Goal: Obtain resource: Download file/media

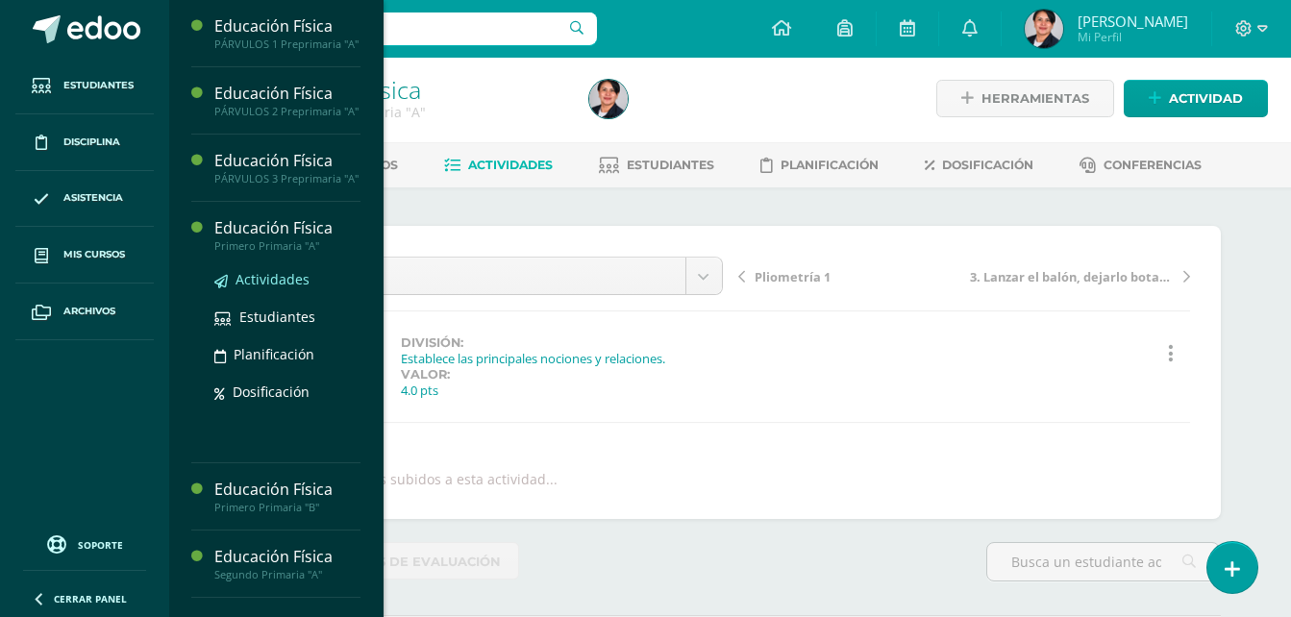
scroll to position [4, 0]
click at [260, 288] on span "Actividades" at bounding box center [272, 279] width 74 height 18
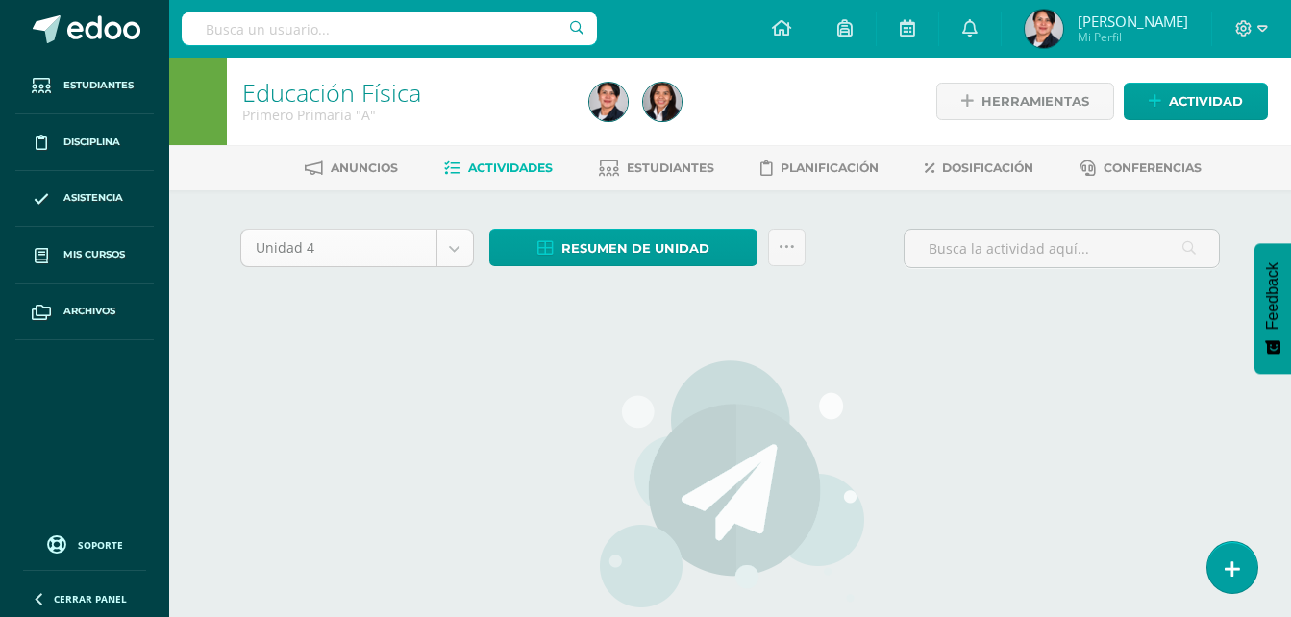
click at [458, 251] on body "Estudiantes Disciplina Asistencia Mis cursos Archivos Soporte Centro de ayuda Ú…" at bounding box center [645, 413] width 1291 height 826
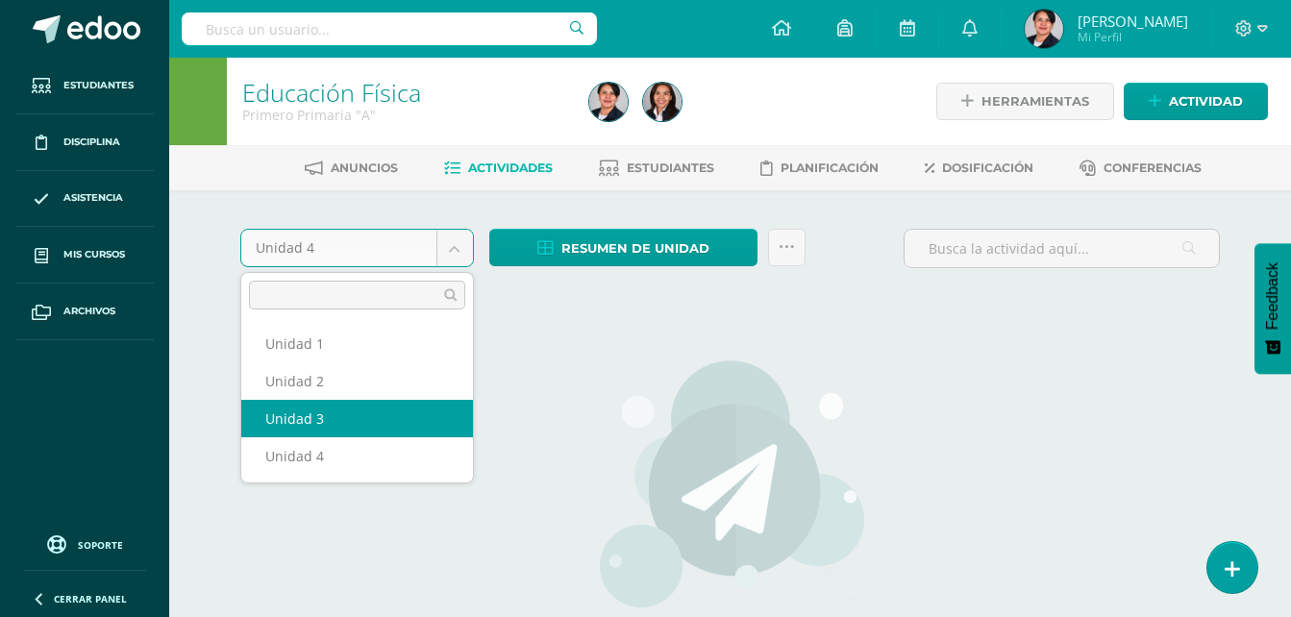
select select "Unidad 3"
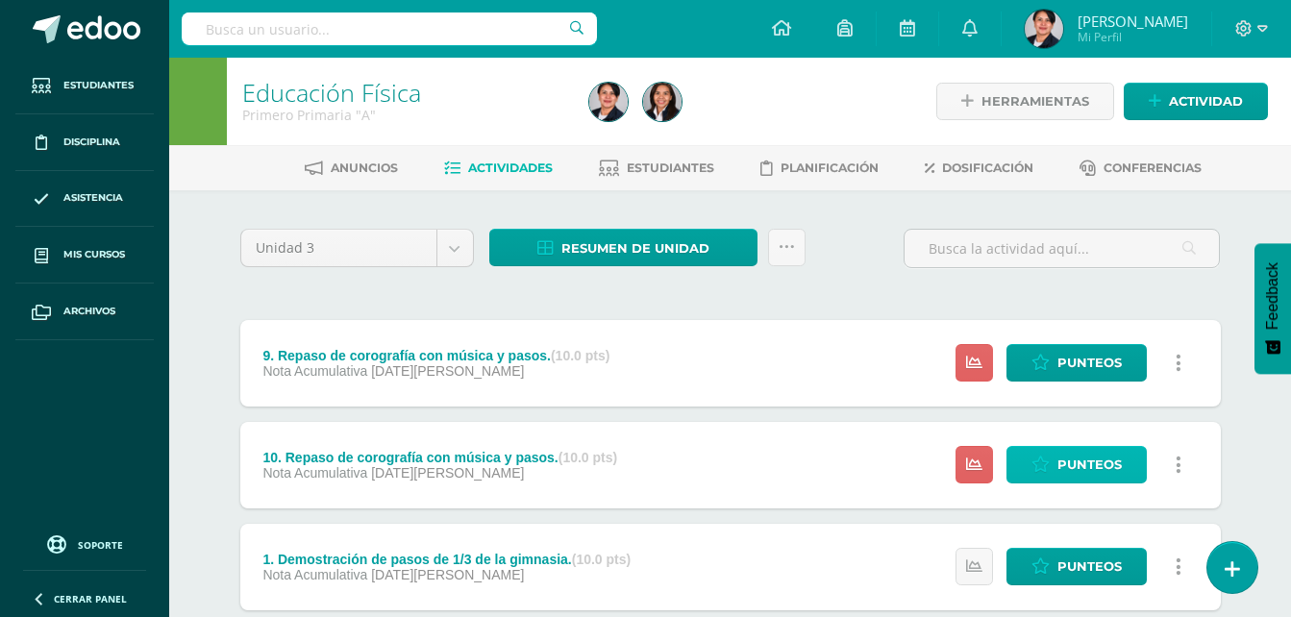
click at [1090, 461] on span "Punteos" at bounding box center [1089, 465] width 64 height 36
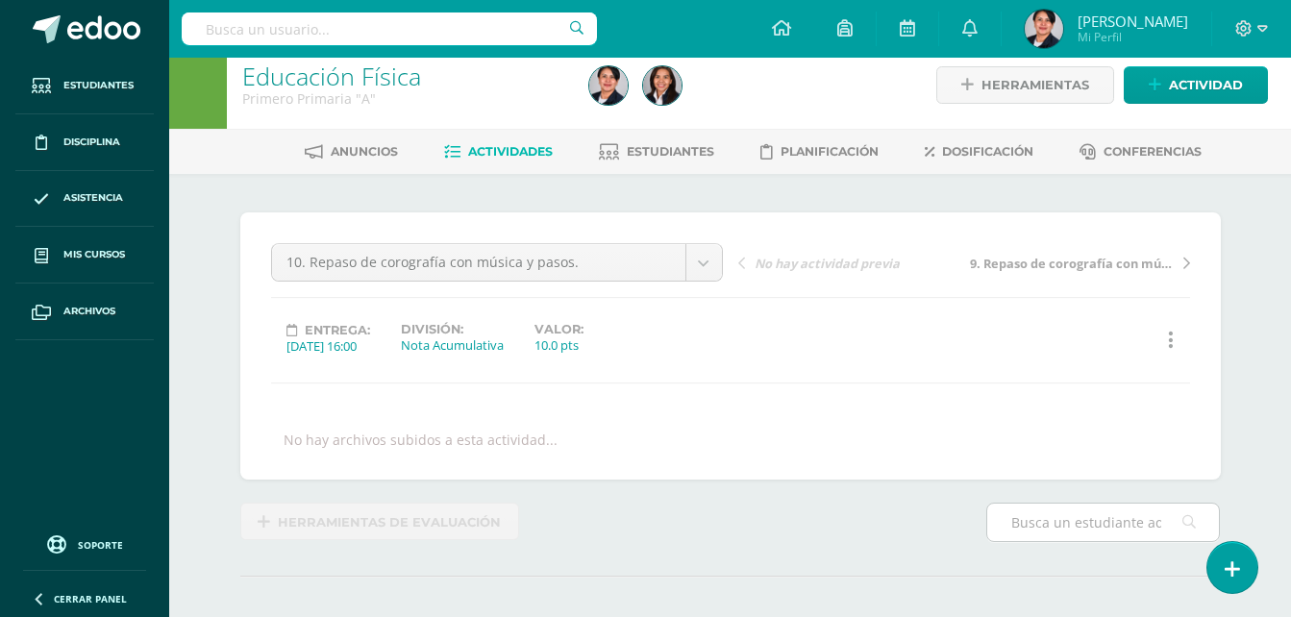
scroll to position [2, 0]
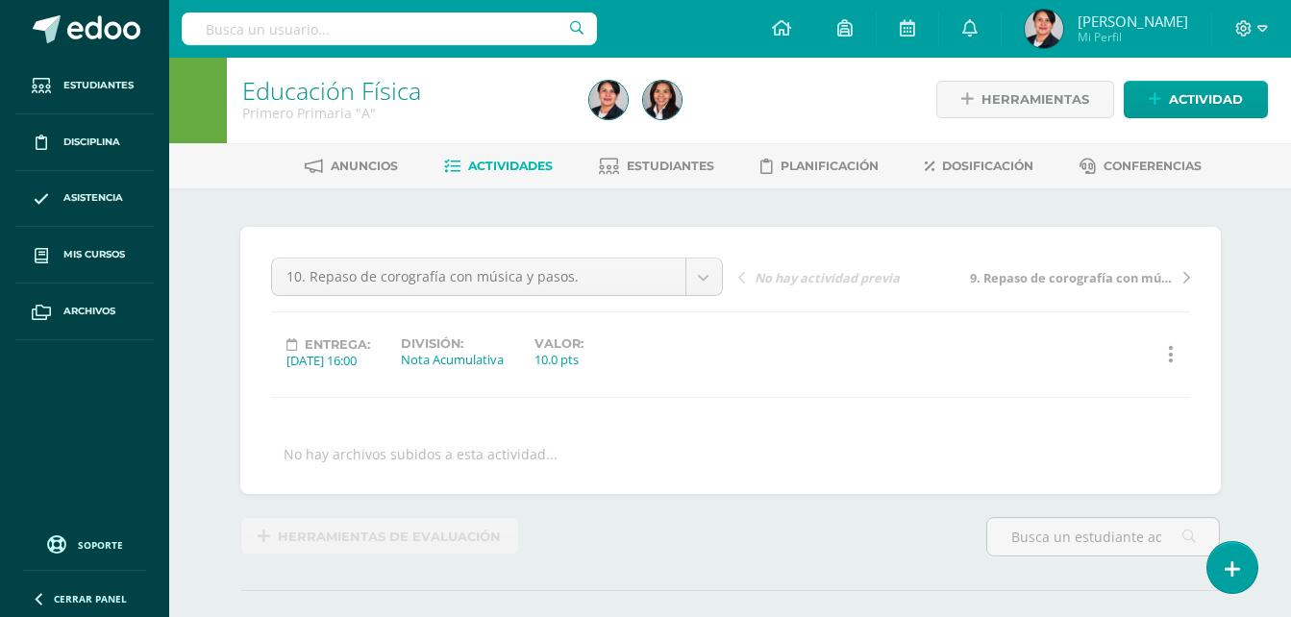
click at [492, 169] on span "Actividades" at bounding box center [510, 166] width 85 height 14
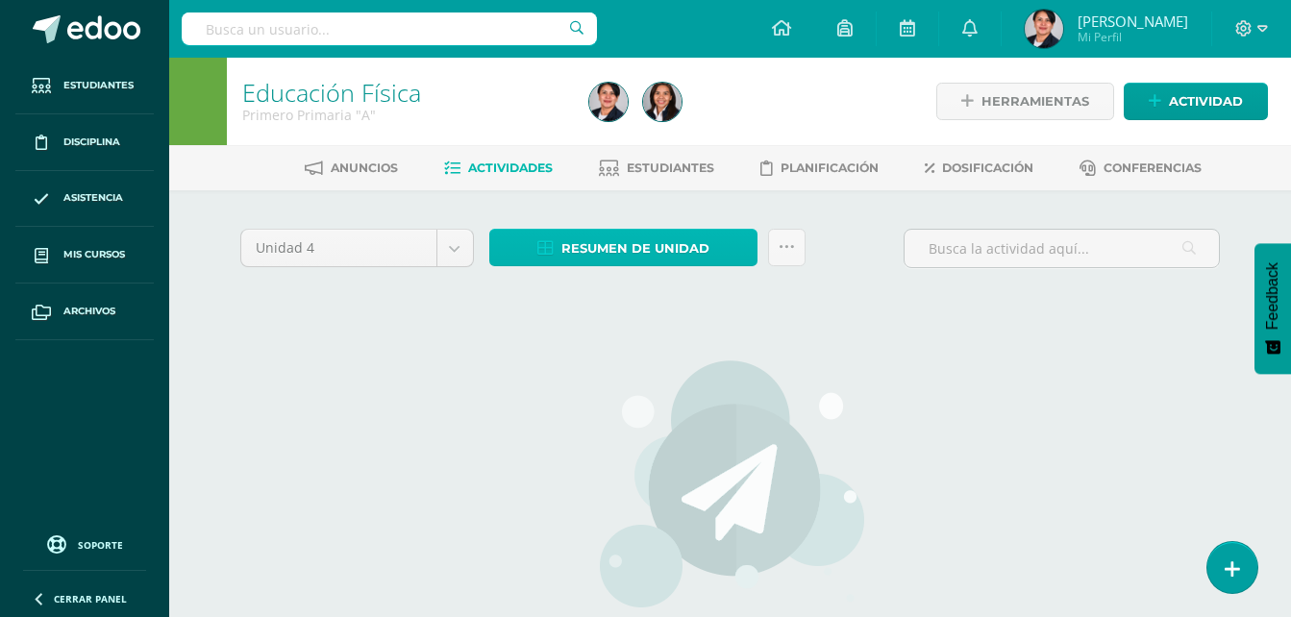
click at [633, 245] on span "Resumen de unidad" at bounding box center [635, 249] width 148 height 36
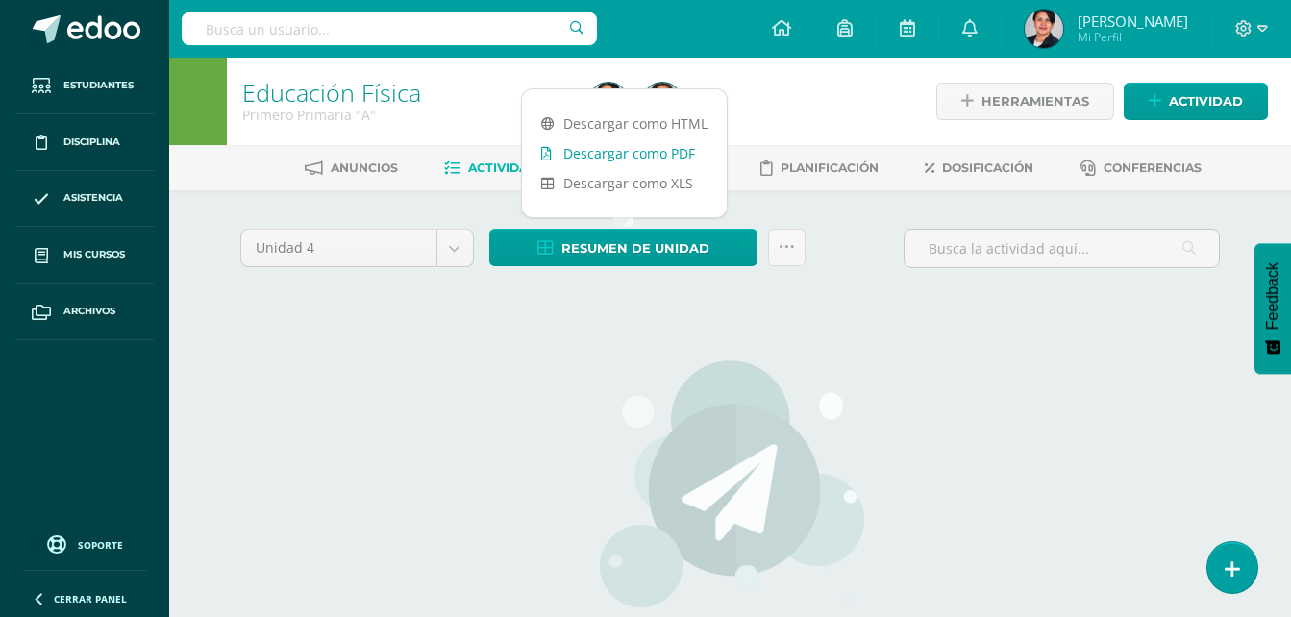
click at [626, 152] on link "Descargar como PDF" at bounding box center [624, 153] width 205 height 30
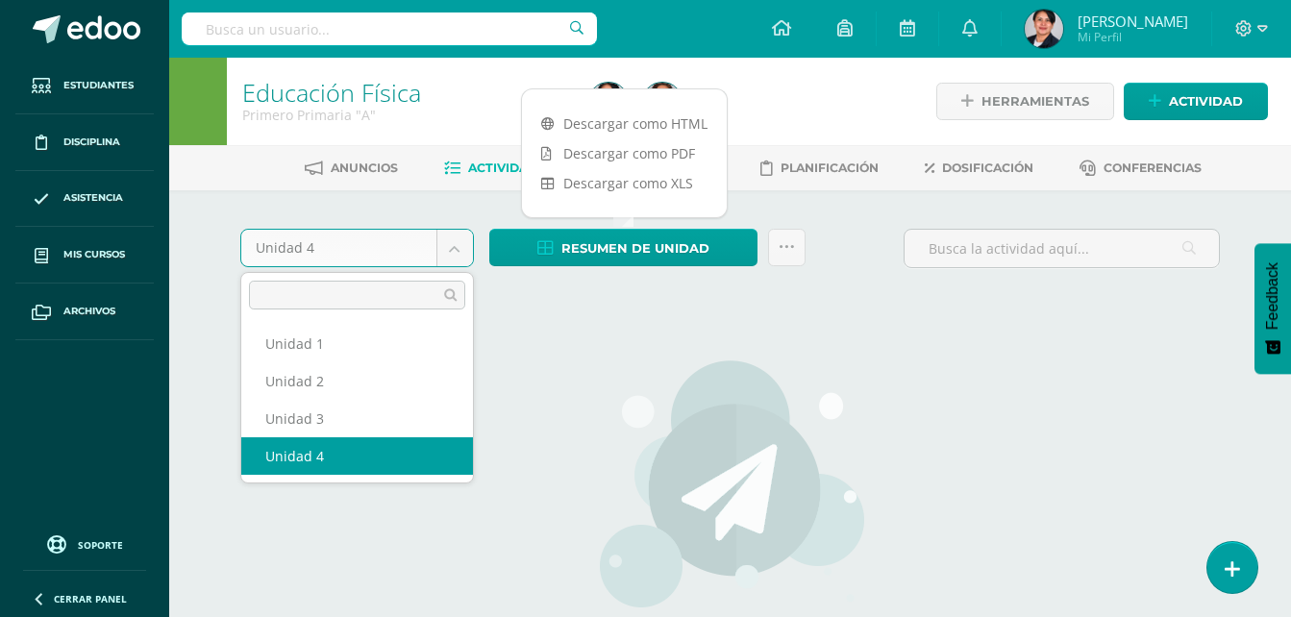
click at [448, 246] on body "Estudiantes Disciplina Asistencia Mis cursos Archivos Soporte Centro de ayuda Ú…" at bounding box center [645, 413] width 1291 height 826
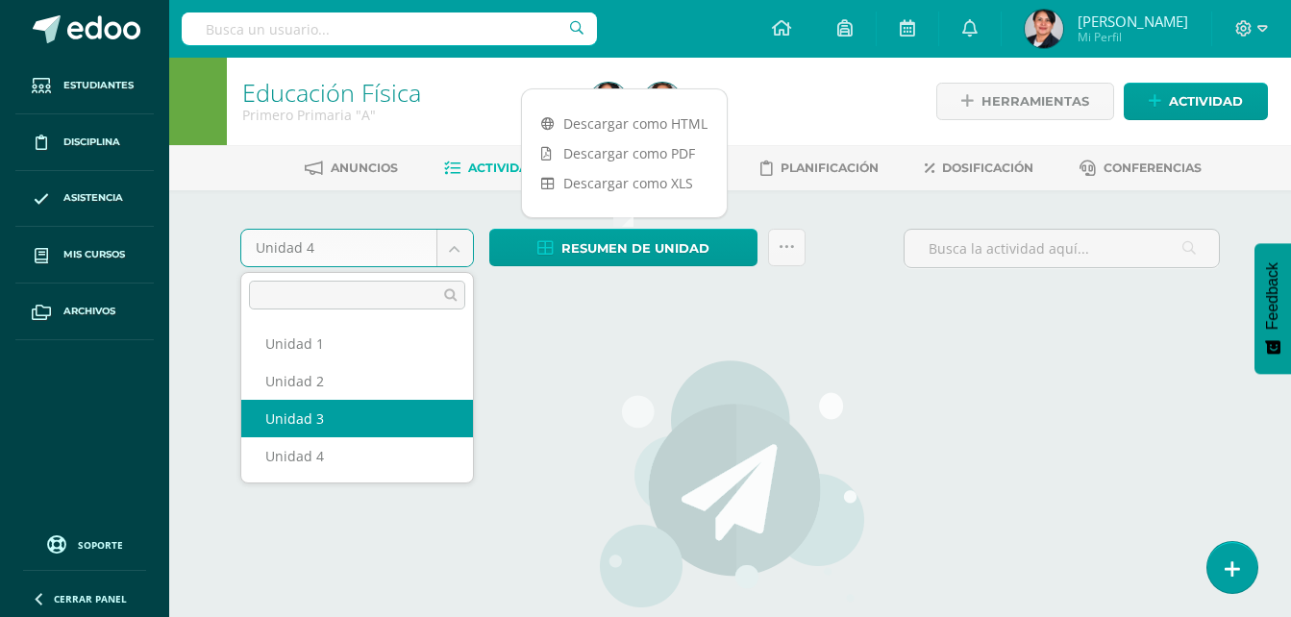
select select "Unidad 3"
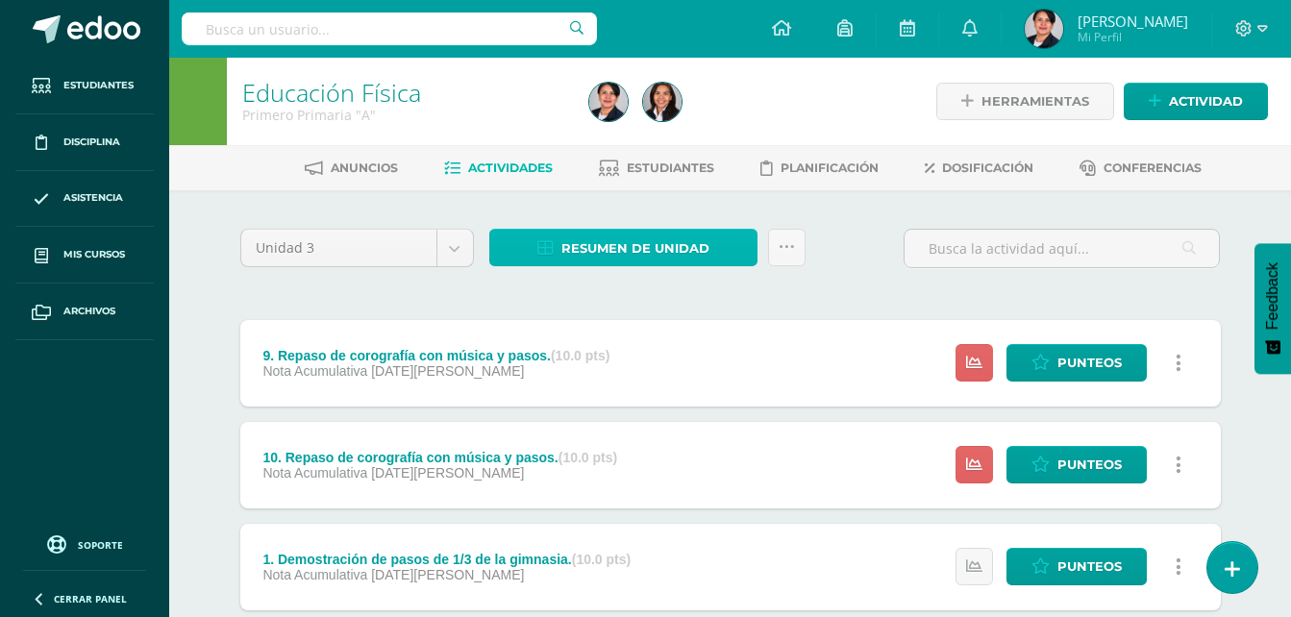
click at [632, 251] on span "Resumen de unidad" at bounding box center [635, 249] width 148 height 36
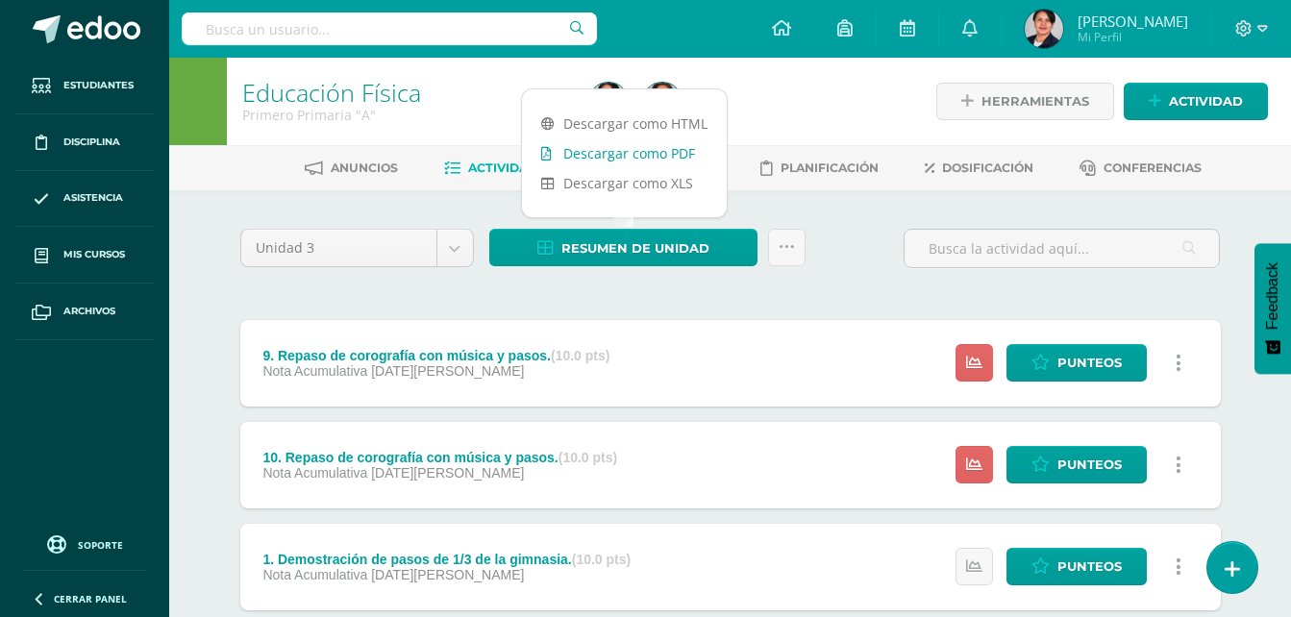
click at [638, 143] on link "Descargar como PDF" at bounding box center [624, 153] width 205 height 30
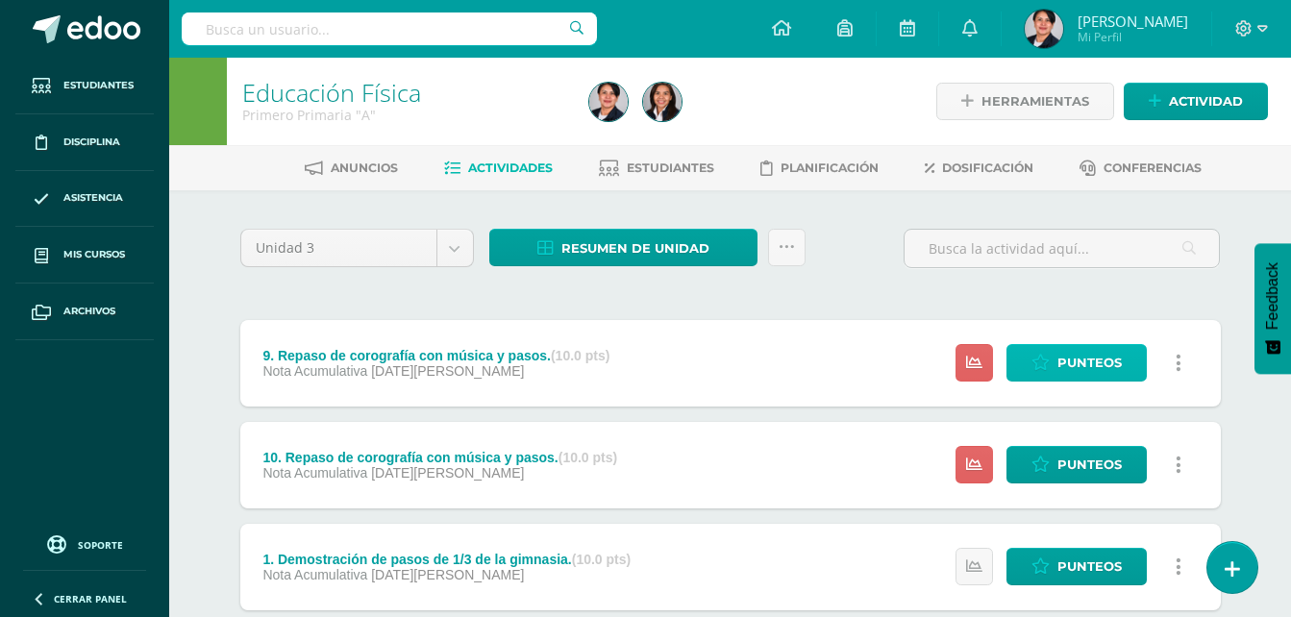
click at [1077, 362] on span "Punteos" at bounding box center [1089, 363] width 64 height 36
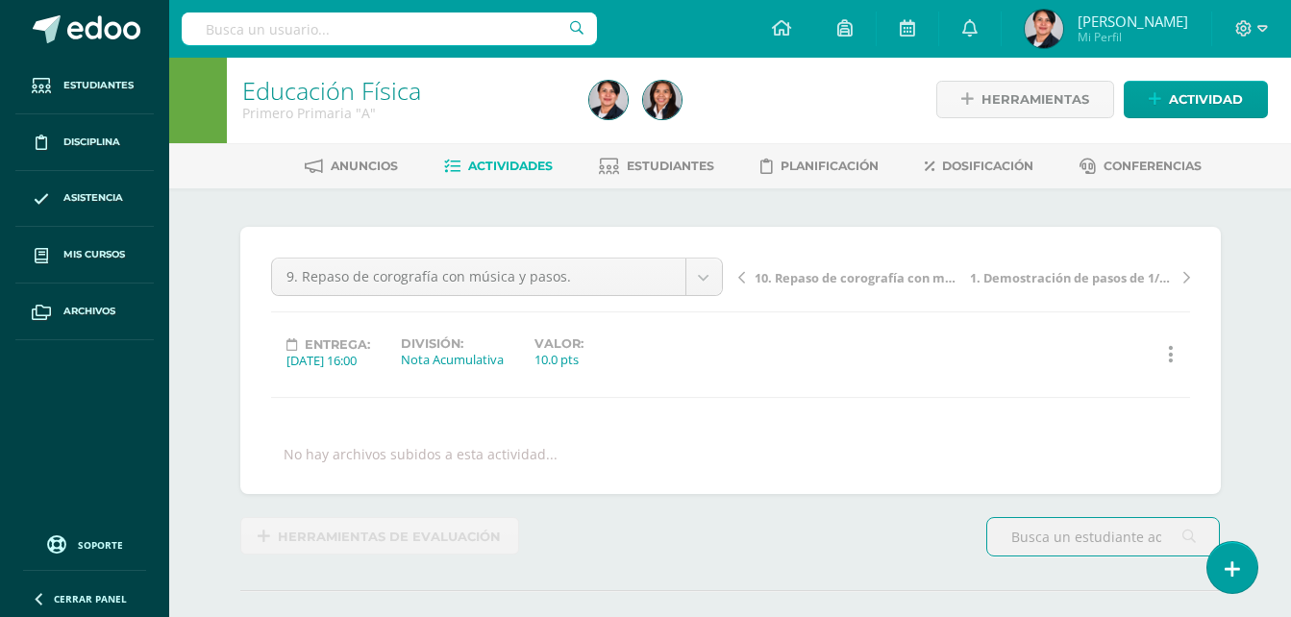
scroll to position [1, 0]
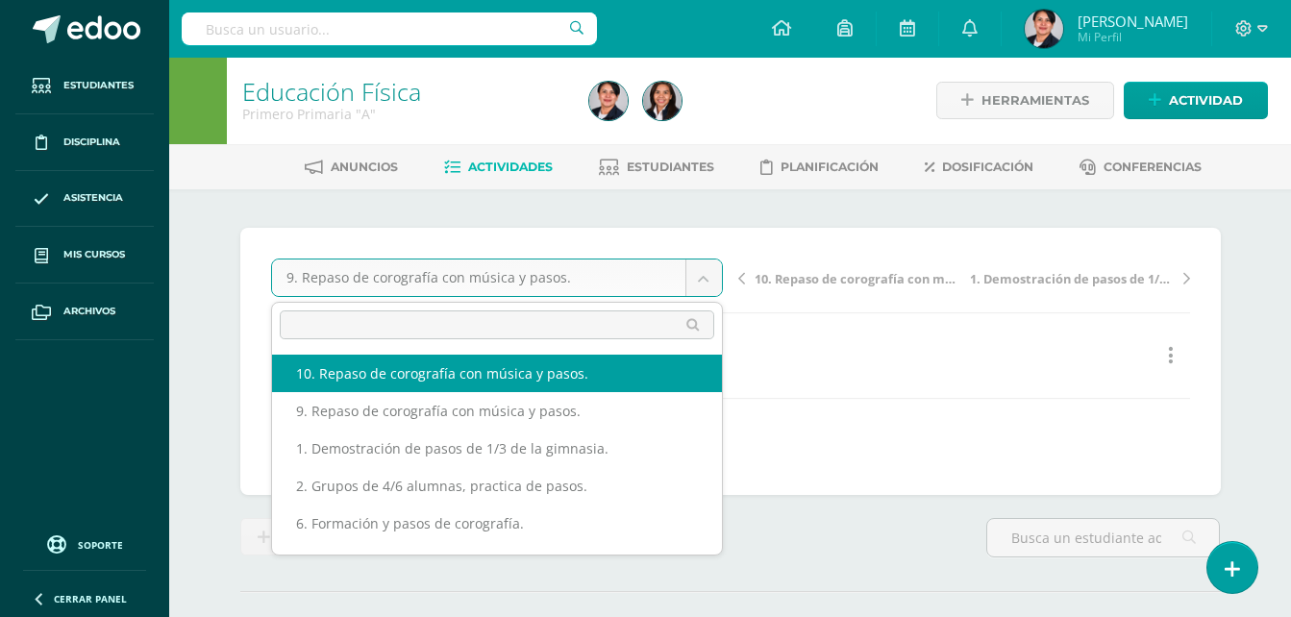
select select "/dashboard/teacher/grade-activity/105566/"
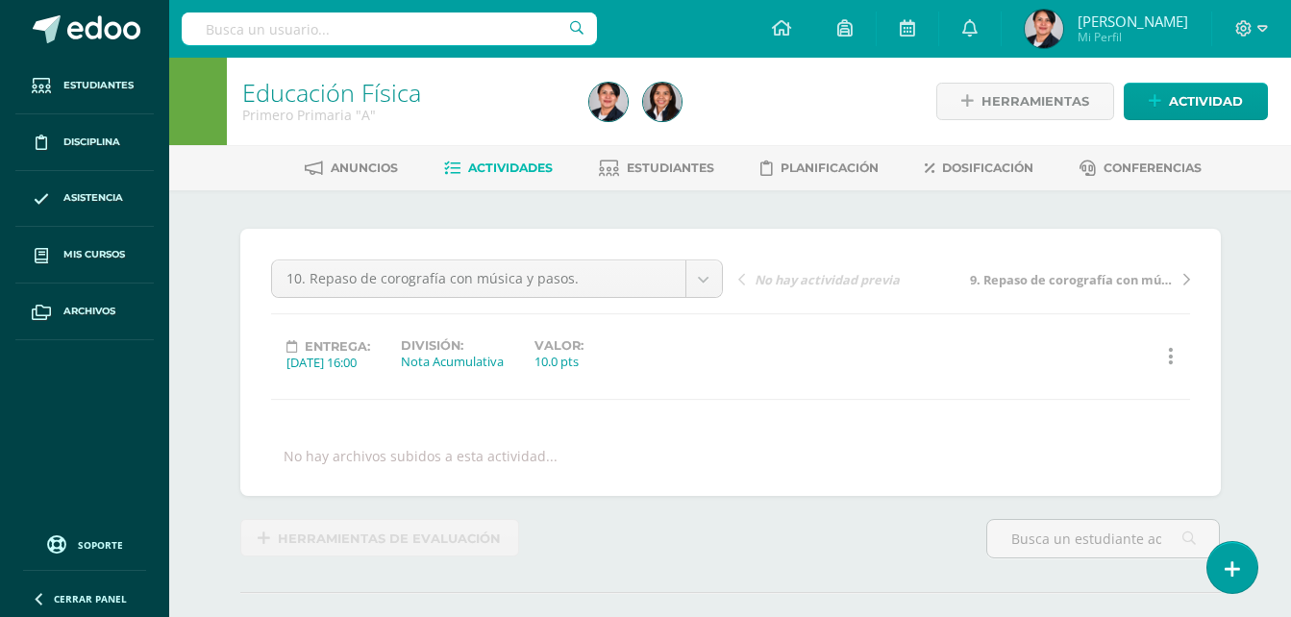
scroll to position [1, 0]
